Goal: Information Seeking & Learning: Learn about a topic

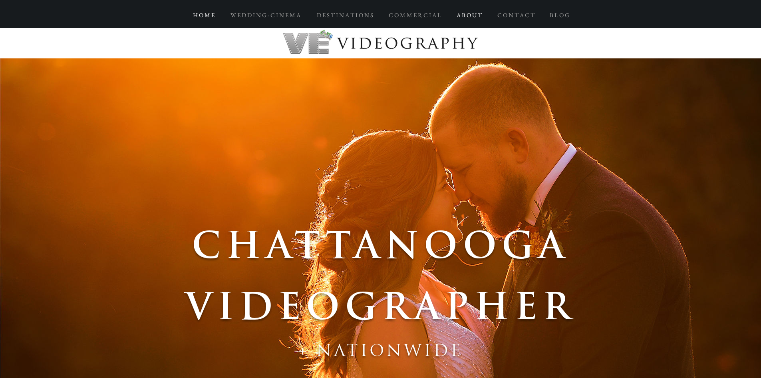
click at [463, 19] on p "A B O U T" at bounding box center [469, 15] width 33 height 14
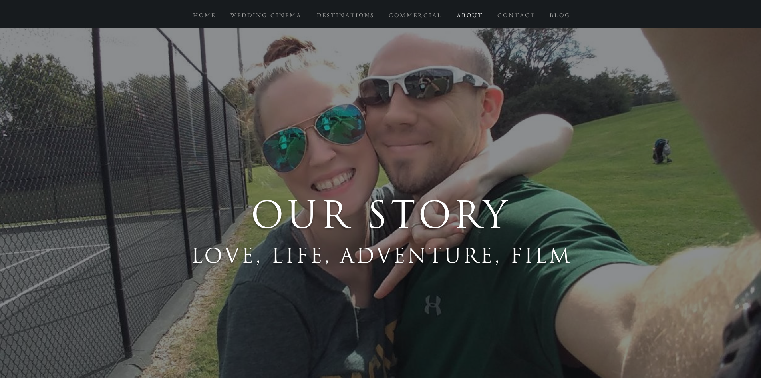
scroll to position [1198, 0]
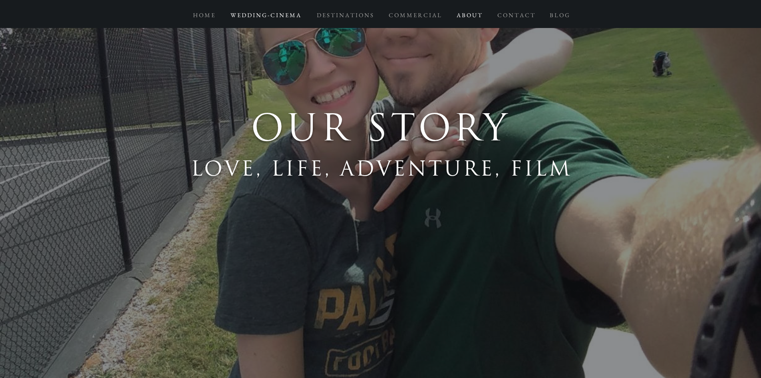
click at [278, 18] on p "W E D D I N G - C I N E M A" at bounding box center [266, 15] width 78 height 14
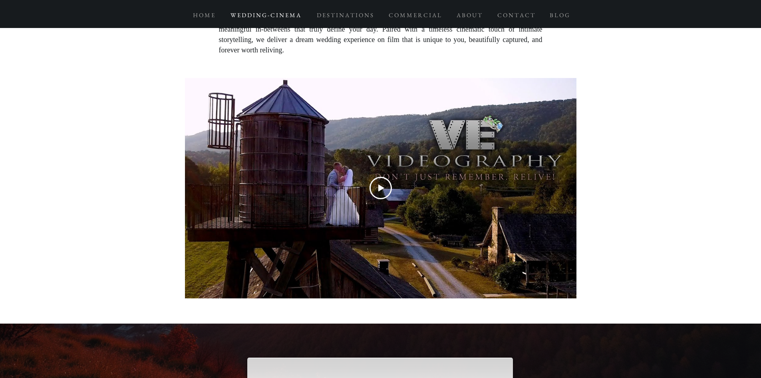
scroll to position [639, 0]
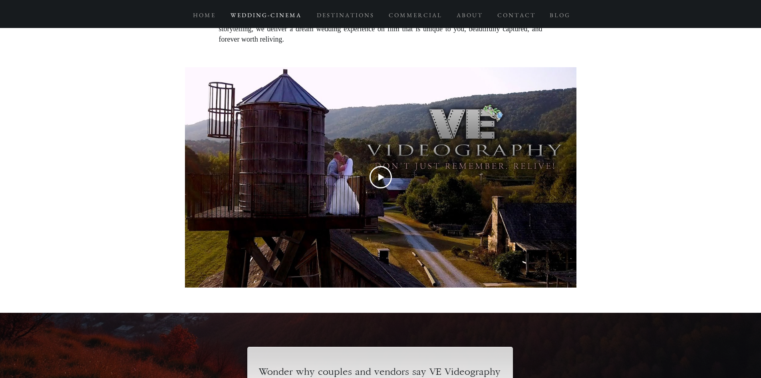
click at [378, 176] on icon "Play Video" at bounding box center [381, 176] width 6 height 7
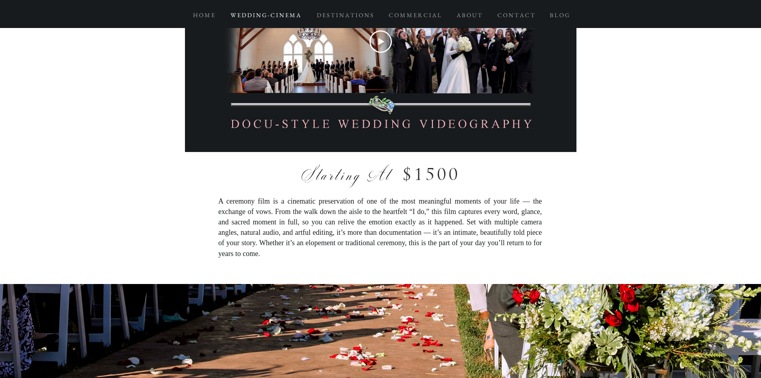
scroll to position [2796, 0]
